Goal: Task Accomplishment & Management: Complete application form

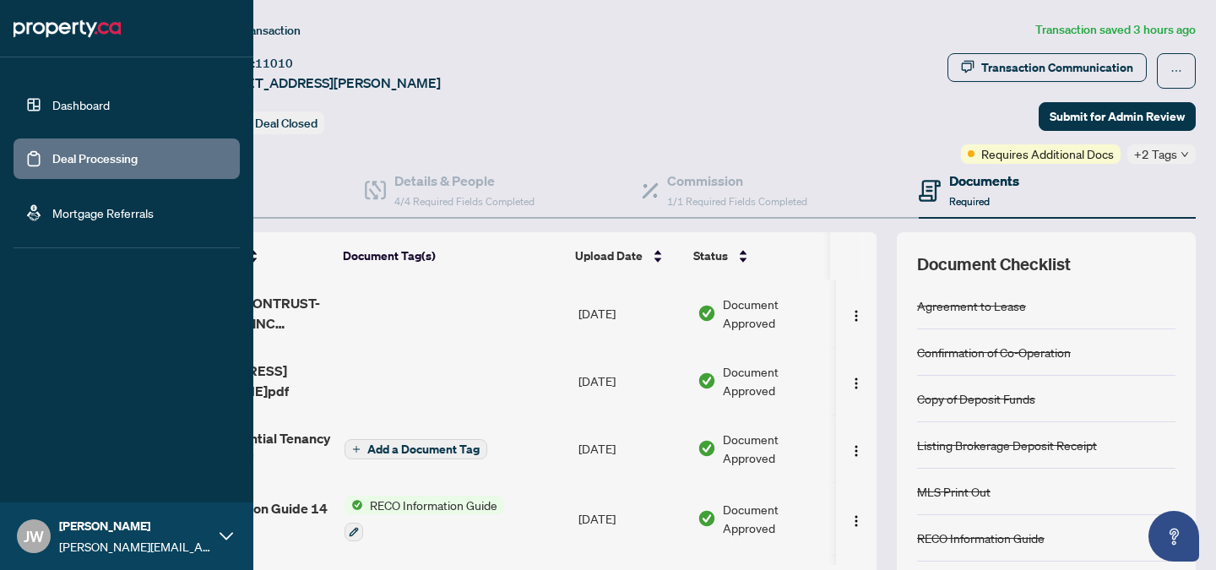
click at [65, 151] on link "Deal Processing" at bounding box center [94, 158] width 85 height 15
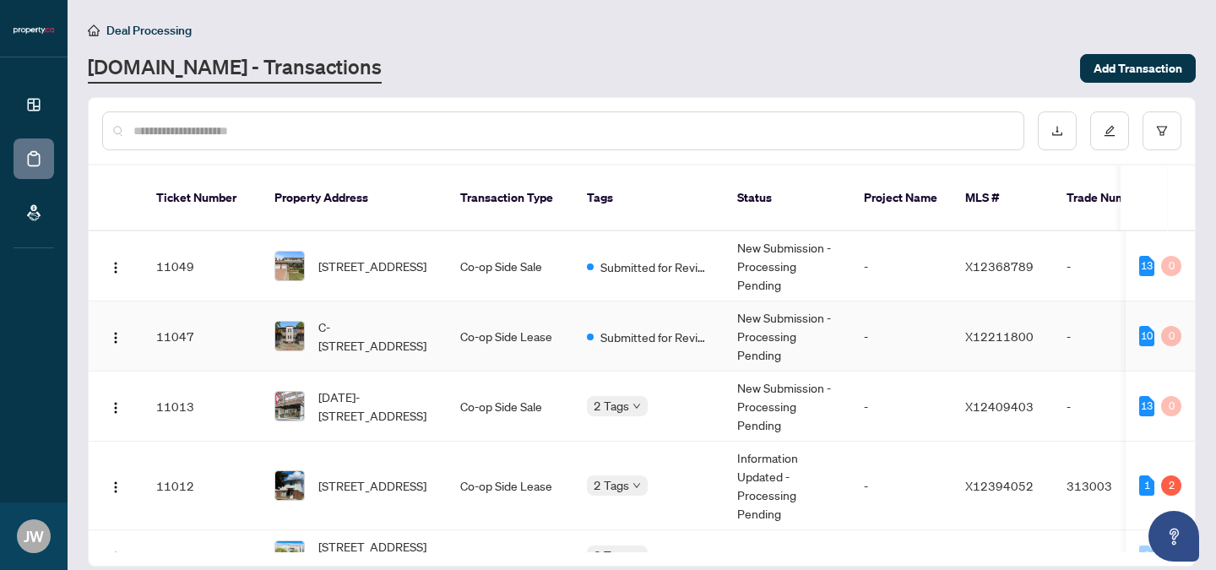
click at [681, 328] on span "Submitted for Review" at bounding box center [655, 337] width 110 height 19
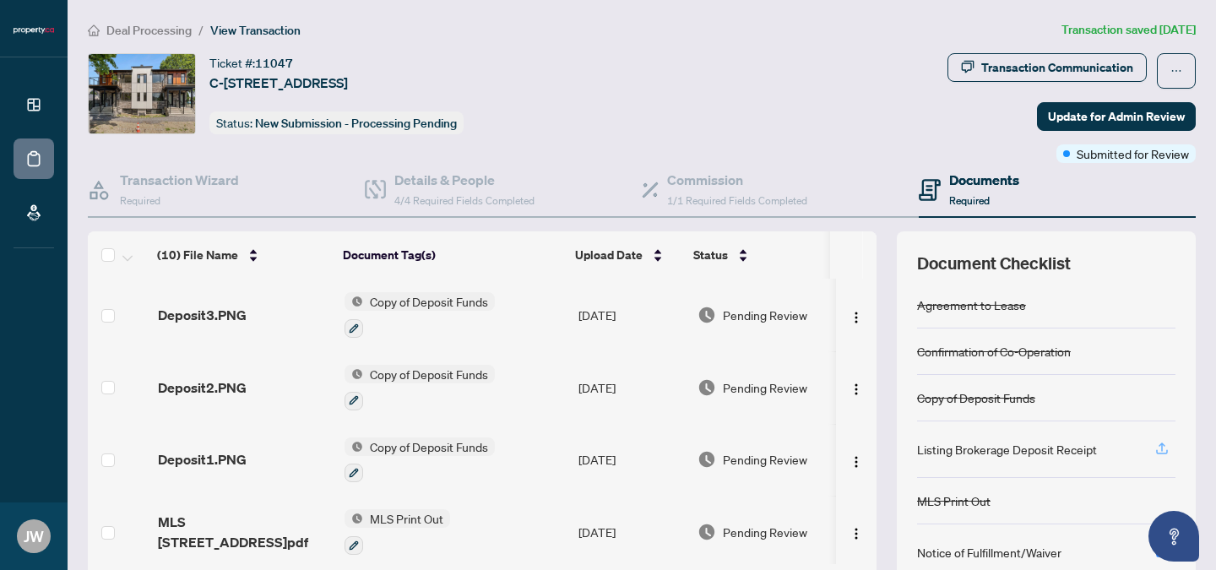
click at [1154, 442] on icon "button" at bounding box center [1161, 448] width 15 height 15
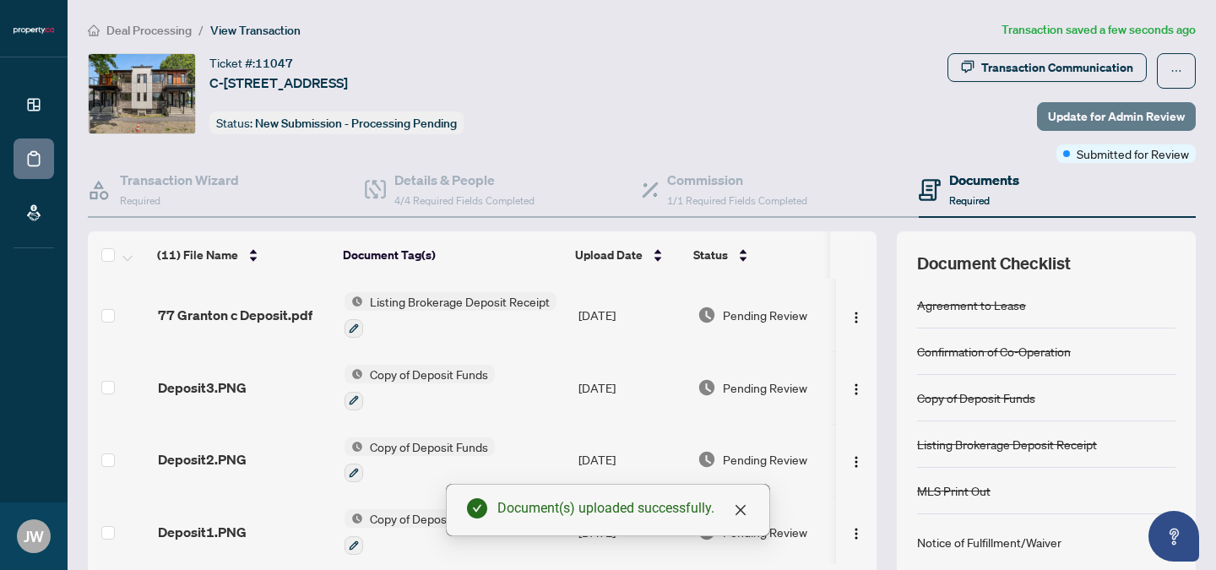
click at [1048, 107] on span "Update for Admin Review" at bounding box center [1116, 116] width 137 height 27
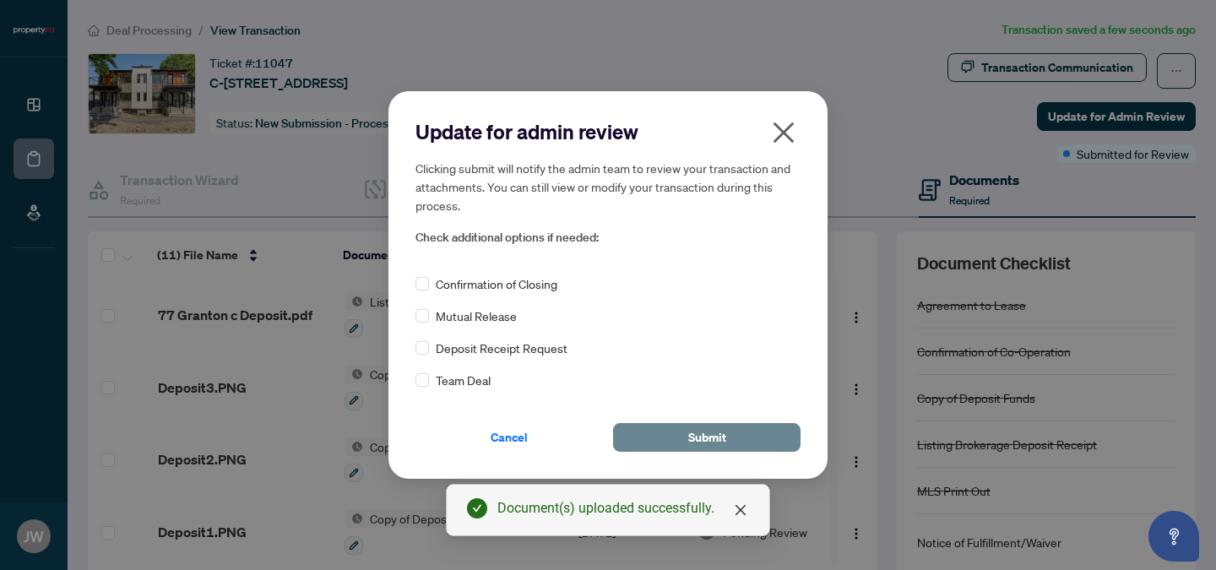
click at [737, 435] on button "Submit" at bounding box center [706, 437] width 187 height 29
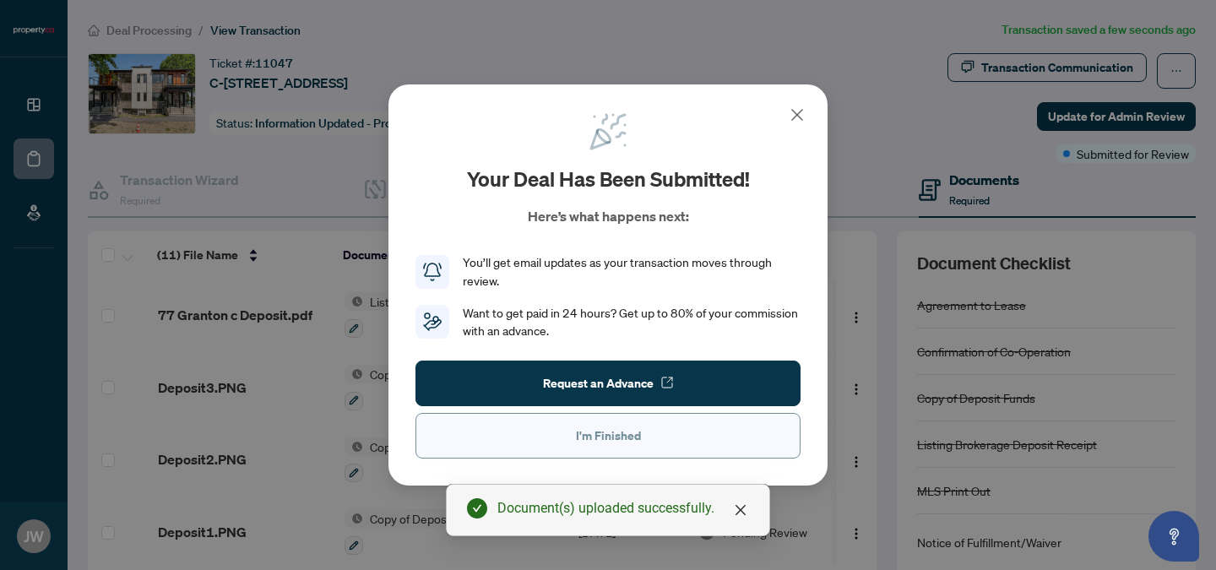
click at [635, 425] on span "I'm Finished" at bounding box center [608, 435] width 65 height 27
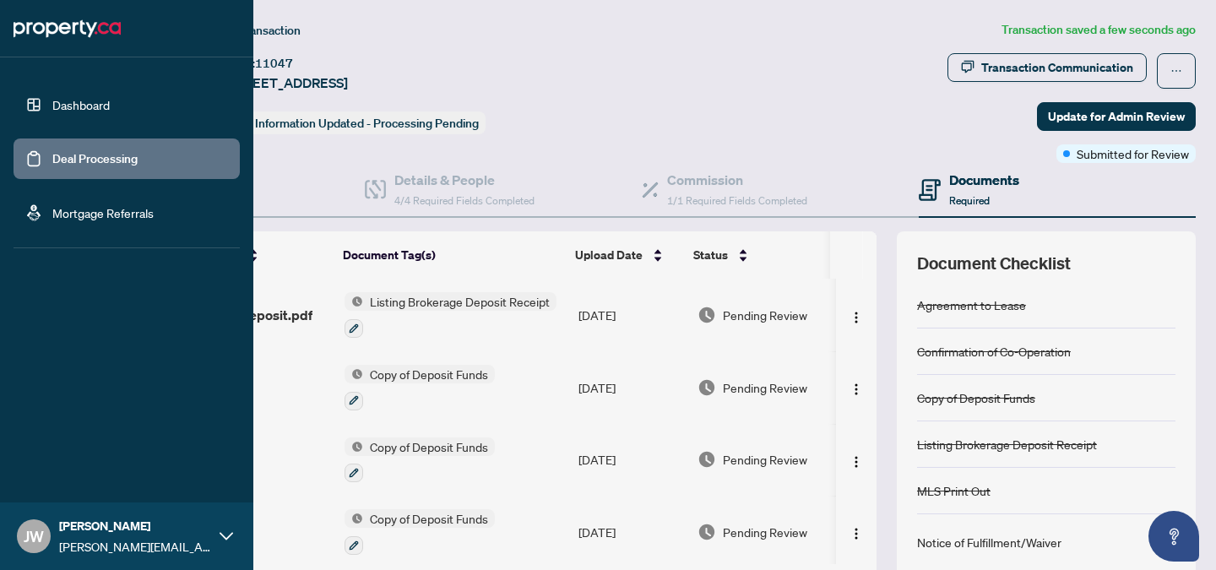
click at [90, 101] on link "Dashboard" at bounding box center [80, 104] width 57 height 15
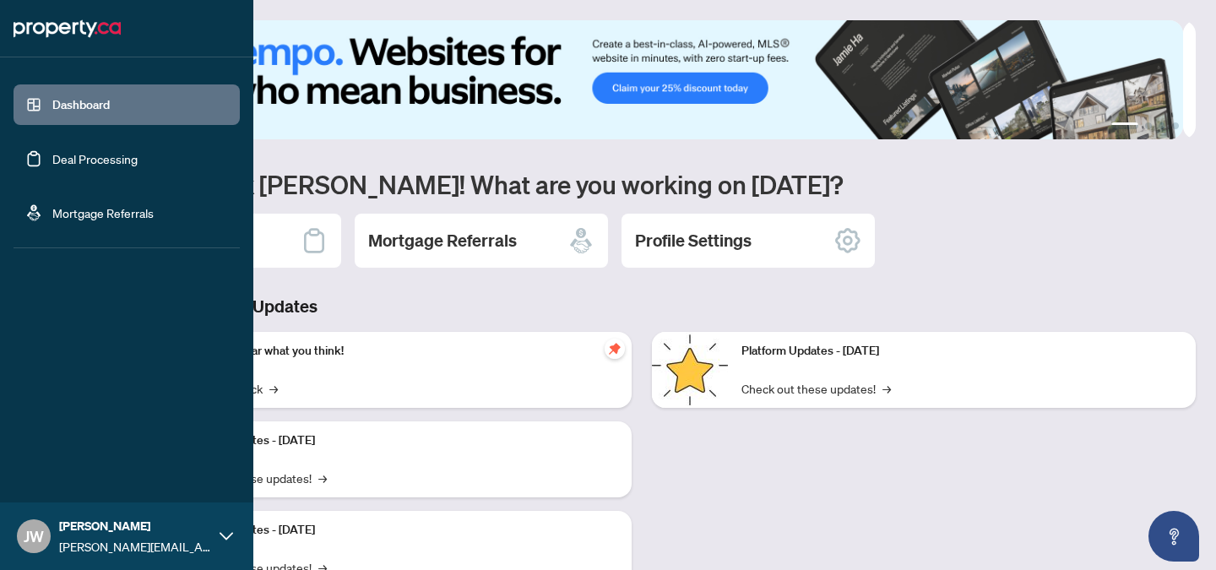
click at [52, 160] on link "Deal Processing" at bounding box center [94, 158] width 85 height 15
